Goal: Obtain resource: Download file/media

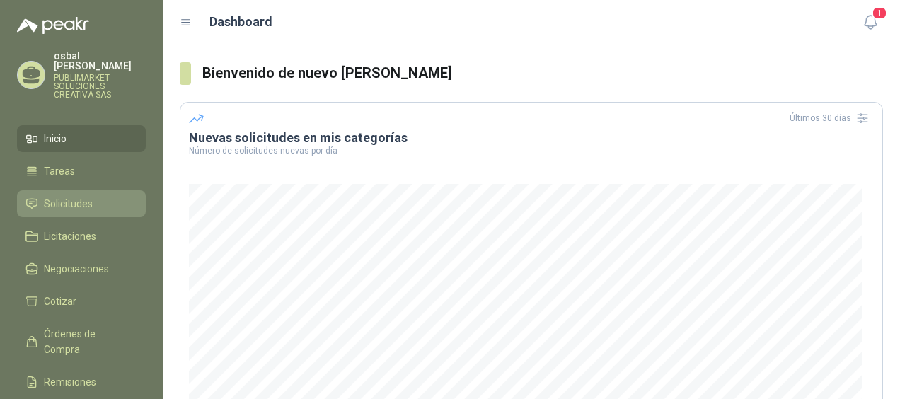
click at [86, 196] on span "Solicitudes" at bounding box center [68, 204] width 49 height 16
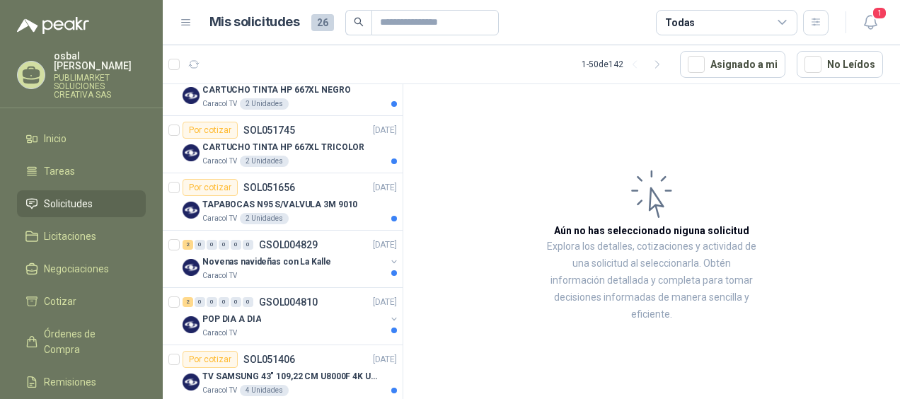
scroll to position [261, 0]
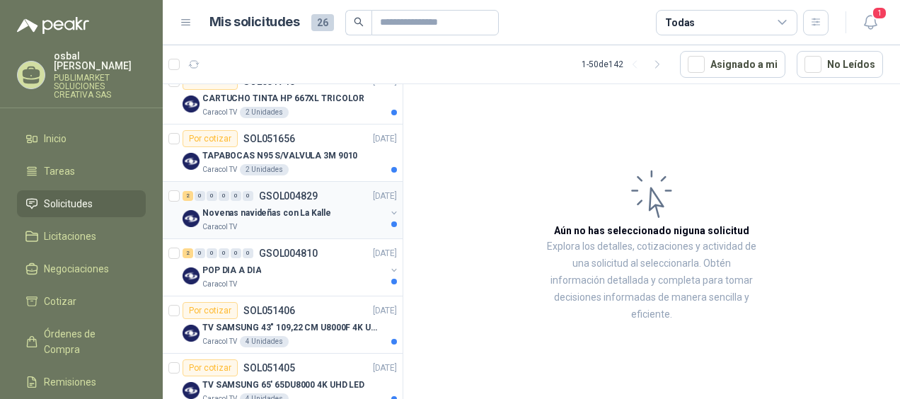
click at [314, 222] on div "Caracol TV" at bounding box center [293, 227] width 183 height 11
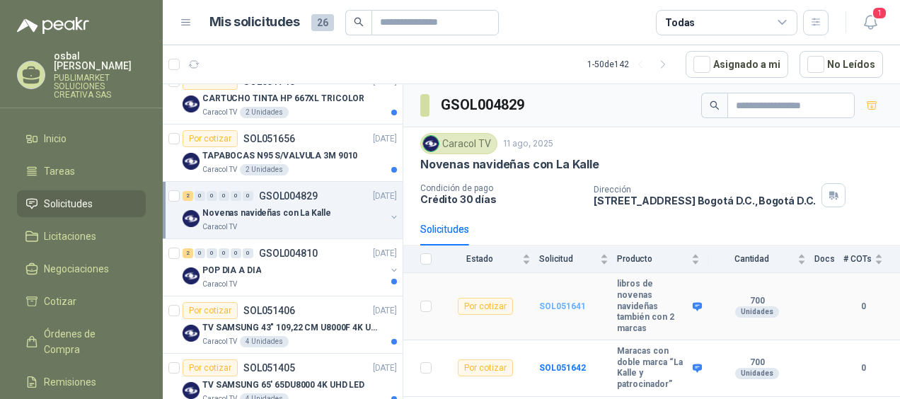
click at [564, 302] on b "SOL051641" at bounding box center [562, 307] width 47 height 10
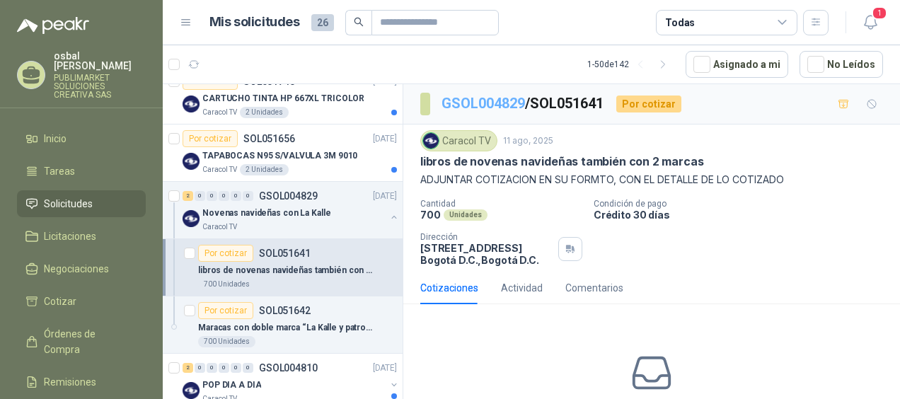
click at [486, 102] on link "GSOL004829" at bounding box center [484, 103] width 84 height 17
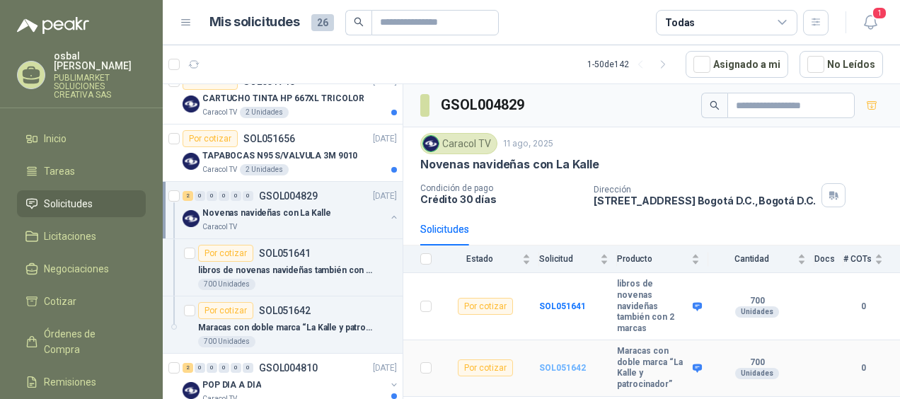
click at [570, 363] on b "SOL051642" at bounding box center [562, 368] width 47 height 10
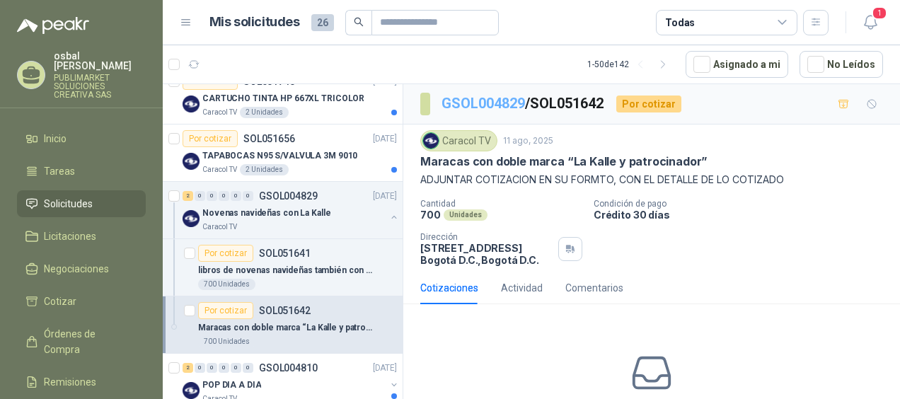
click at [481, 103] on link "GSOL004829" at bounding box center [484, 103] width 84 height 17
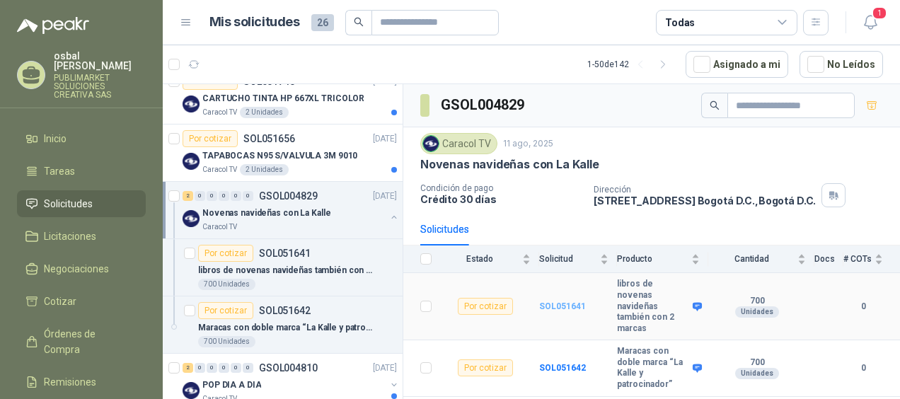
click at [565, 302] on b "SOL051641" at bounding box center [562, 307] width 47 height 10
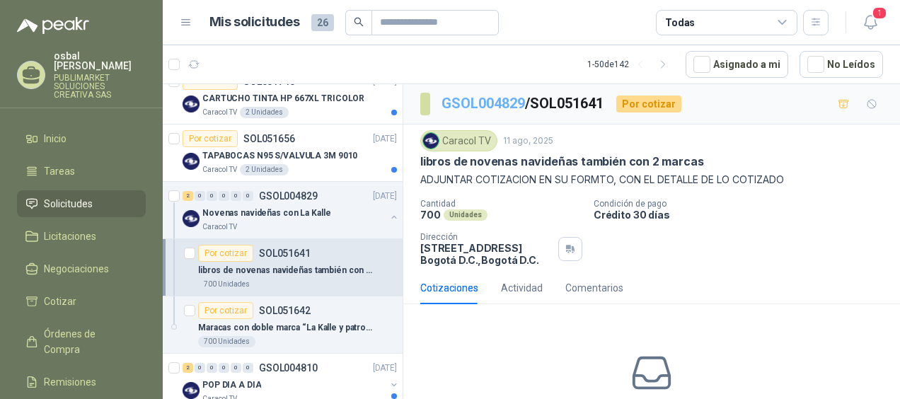
click at [488, 101] on link "GSOL004829" at bounding box center [484, 103] width 84 height 17
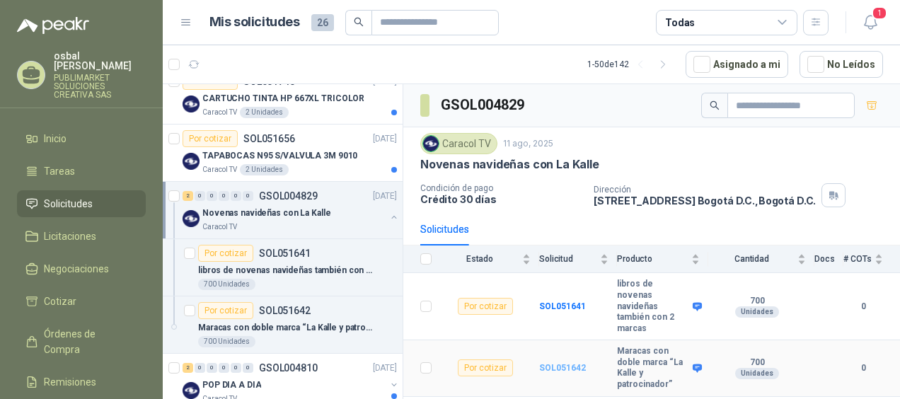
click at [558, 363] on b "SOL051642" at bounding box center [562, 368] width 47 height 10
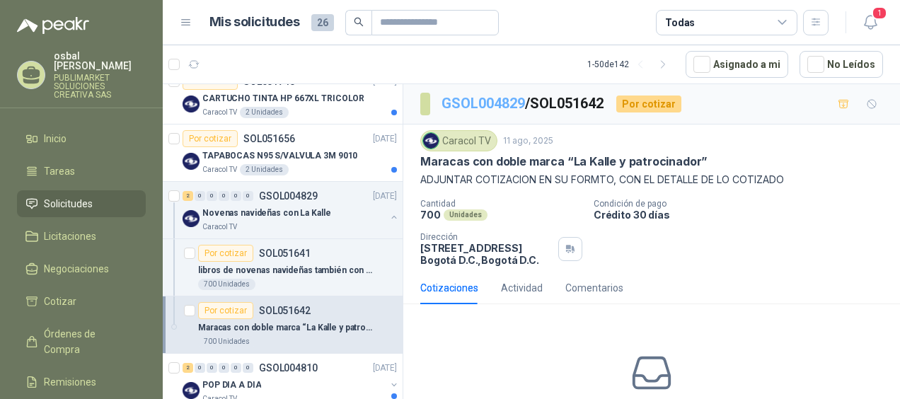
click at [473, 98] on link "GSOL004829" at bounding box center [484, 103] width 84 height 17
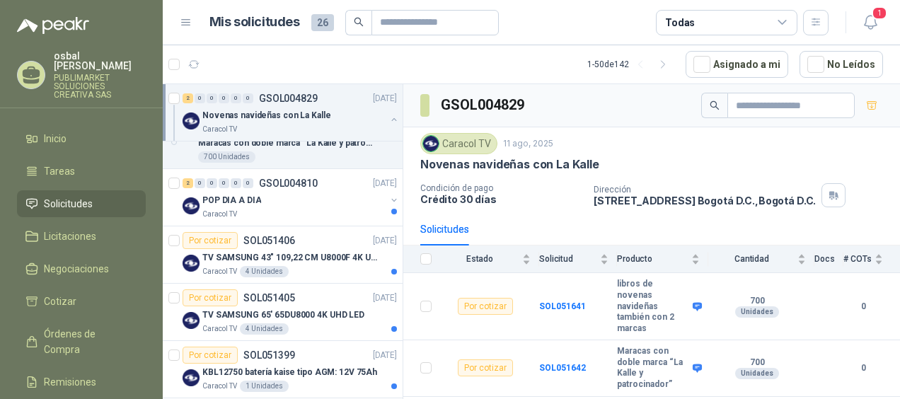
scroll to position [464, 0]
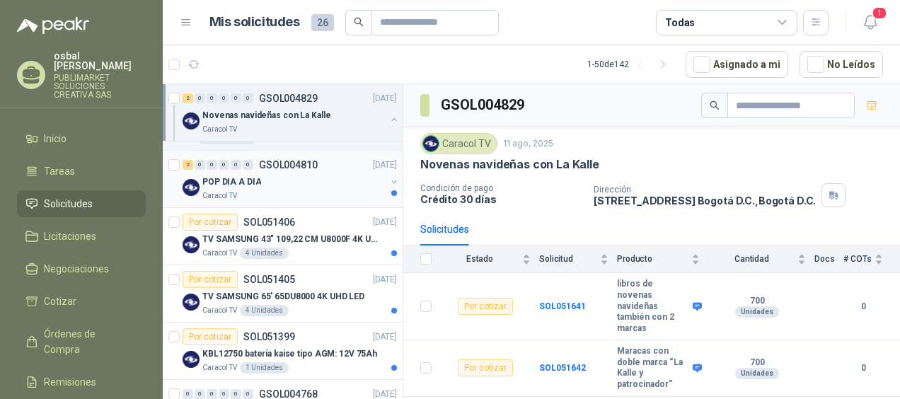
click at [306, 173] on div "POP DIA A DIA" at bounding box center [293, 181] width 183 height 17
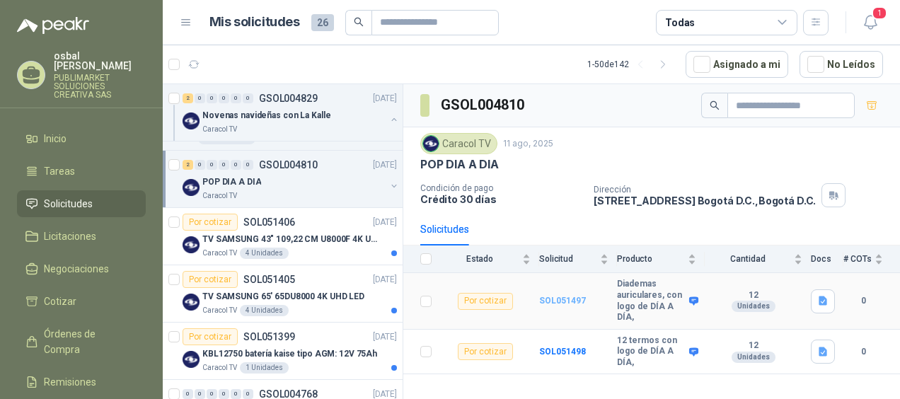
click at [563, 299] on b "SOL051497" at bounding box center [562, 301] width 47 height 10
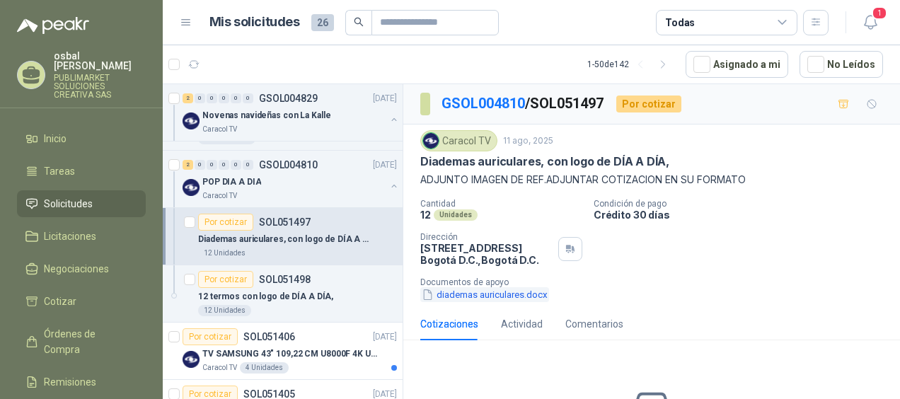
click at [488, 297] on button "diademas auriculares.docx" at bounding box center [484, 294] width 129 height 15
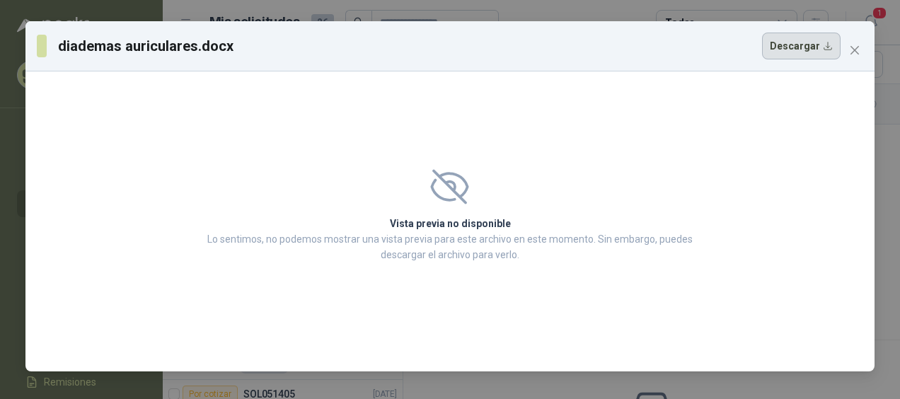
click at [799, 45] on button "Descargar" at bounding box center [801, 46] width 79 height 27
click at [855, 47] on icon "close" at bounding box center [854, 50] width 11 height 11
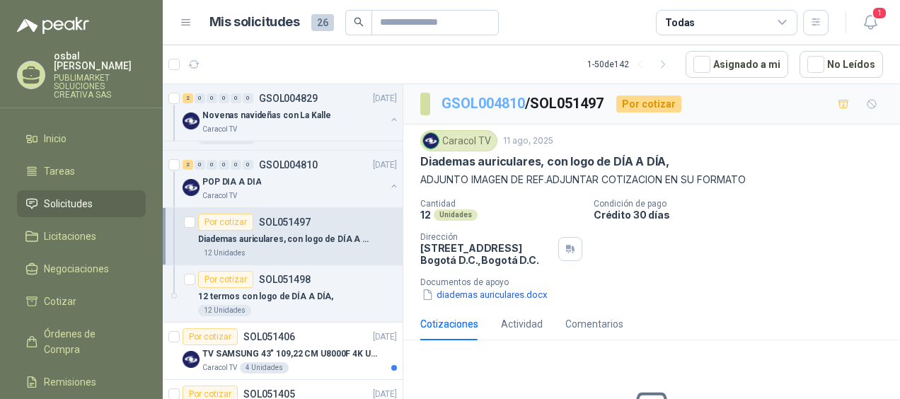
click at [486, 99] on link "GSOL004810" at bounding box center [484, 103] width 84 height 17
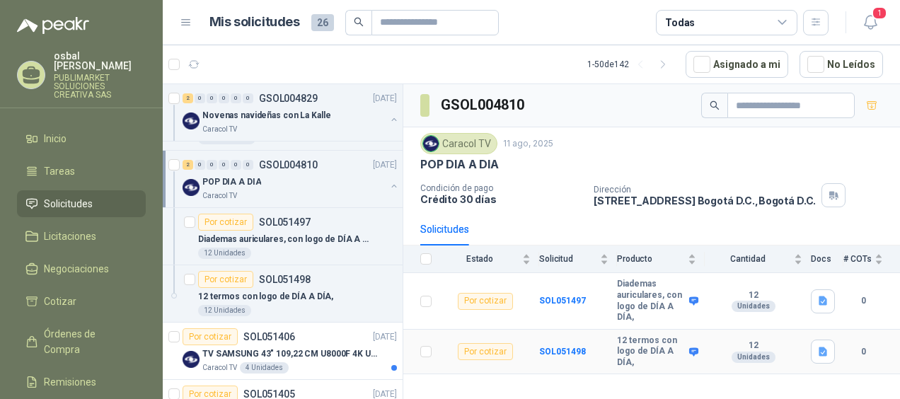
click at [554, 342] on td "SOL051498" at bounding box center [578, 352] width 78 height 45
click at [556, 350] on b "SOL051498" at bounding box center [562, 352] width 47 height 10
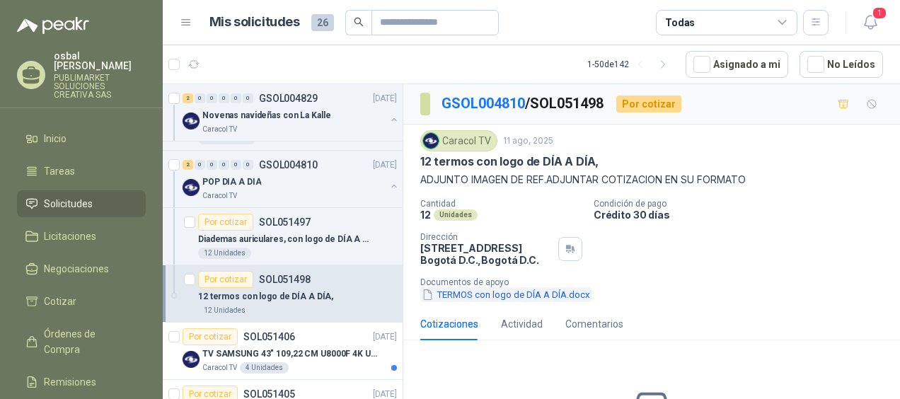
click at [476, 297] on button "TERMOS con logo de DÍA A DÍA.docx" at bounding box center [505, 294] width 171 height 15
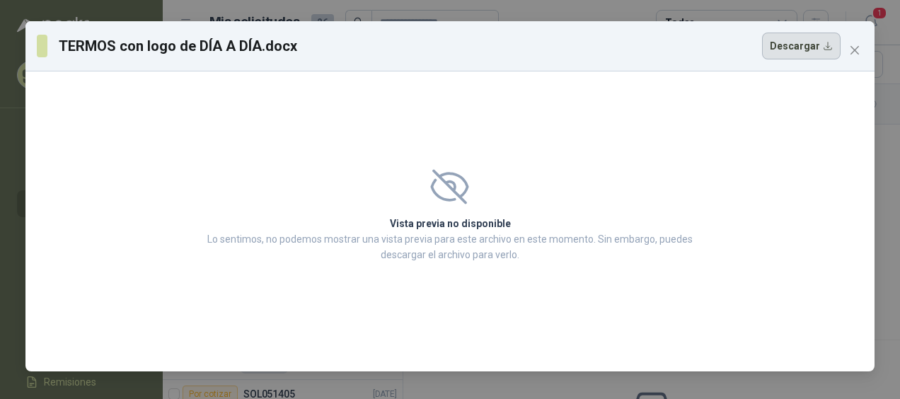
click at [814, 40] on button "Descargar" at bounding box center [801, 46] width 79 height 27
click at [854, 50] on icon "close" at bounding box center [855, 50] width 8 height 8
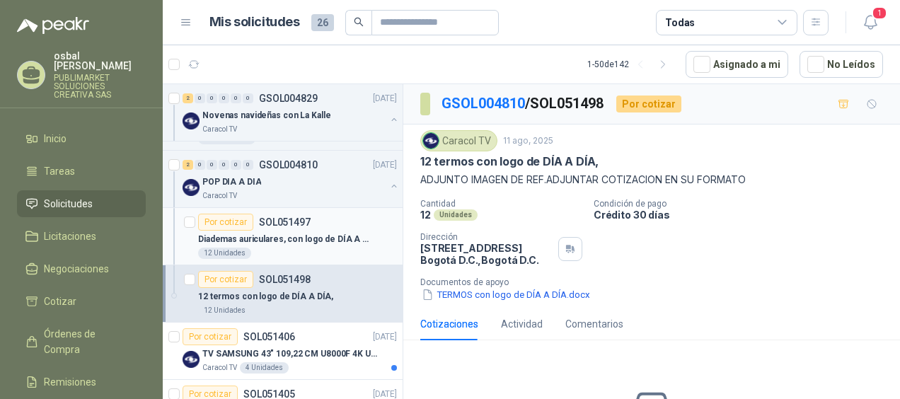
click at [300, 248] on div "12 Unidades" at bounding box center [297, 253] width 199 height 11
